Goal: Task Accomplishment & Management: Use online tool/utility

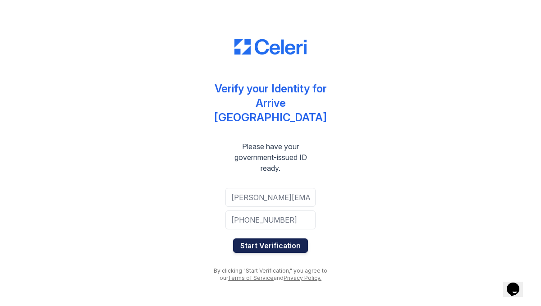
click at [253, 238] on button "Start Verification" at bounding box center [270, 245] width 75 height 14
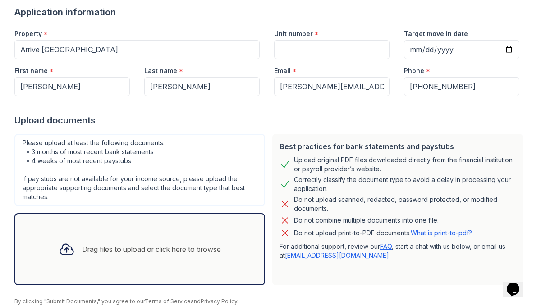
scroll to position [62, 0]
